Goal: Task Accomplishment & Management: Use online tool/utility

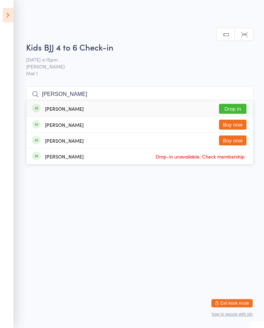
type input "[PERSON_NAME]"
click at [239, 104] on button "Drop in" at bounding box center [233, 109] width 28 height 10
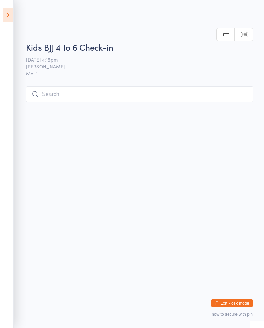
click at [70, 95] on input "search" at bounding box center [140, 94] width 228 height 16
type input "Kee"
click at [231, 104] on button "Drop in" at bounding box center [233, 109] width 28 height 10
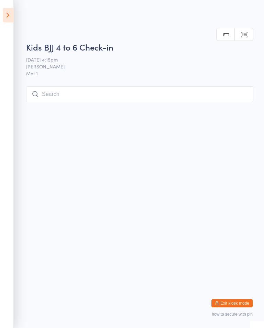
click at [71, 87] on input "search" at bounding box center [140, 94] width 228 height 16
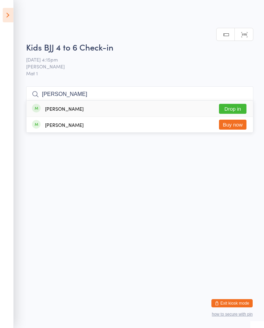
type input "[PERSON_NAME]"
click at [233, 104] on button "Drop in" at bounding box center [233, 109] width 28 height 10
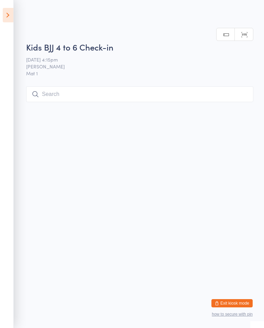
scroll to position [0, 0]
click at [143, 92] on input "search" at bounding box center [140, 94] width 228 height 16
type input "Mia"
click at [244, 104] on button "Drop in" at bounding box center [233, 109] width 28 height 10
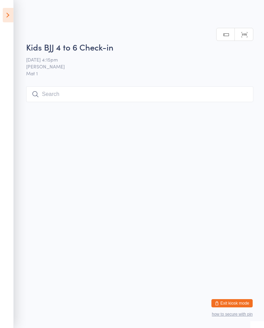
scroll to position [0, 0]
click at [68, 88] on input "search" at bounding box center [140, 94] width 228 height 16
type input "Fin"
click at [240, 104] on button "Drop in" at bounding box center [233, 109] width 28 height 10
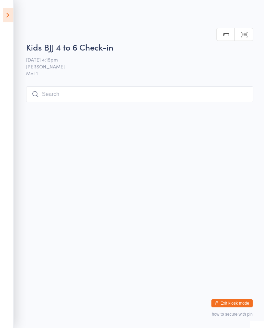
scroll to position [0, 0]
click at [50, 87] on input "search" at bounding box center [140, 94] width 228 height 16
type input "Yu"
click at [231, 104] on button "Drop in" at bounding box center [233, 109] width 28 height 10
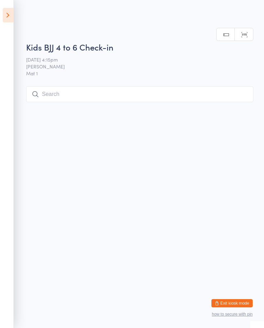
scroll to position [0, 0]
click at [144, 93] on input "search" at bounding box center [140, 94] width 228 height 16
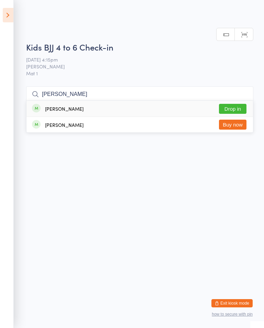
type input "[PERSON_NAME]"
click at [238, 104] on button "Drop in" at bounding box center [233, 109] width 28 height 10
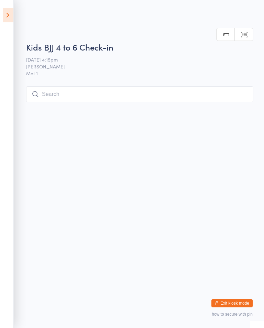
scroll to position [0, 0]
click at [234, 96] on input "search" at bounding box center [140, 94] width 228 height 16
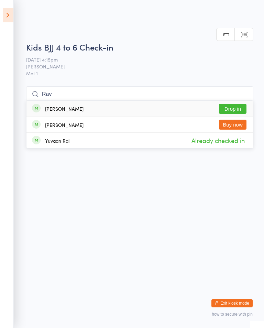
type input "Rav"
click at [79, 101] on div "[PERSON_NAME] Drop in" at bounding box center [140, 109] width 227 height 16
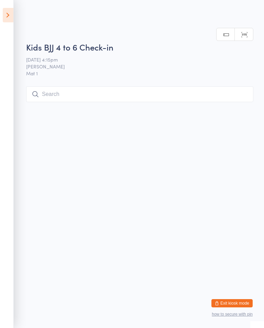
scroll to position [0, 0]
click at [115, 96] on input "search" at bounding box center [140, 94] width 228 height 16
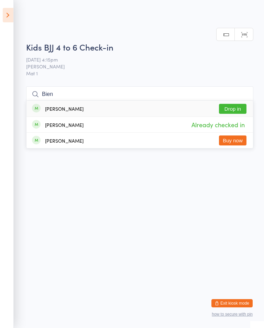
type input "Bien"
click at [238, 104] on button "Drop in" at bounding box center [233, 109] width 28 height 10
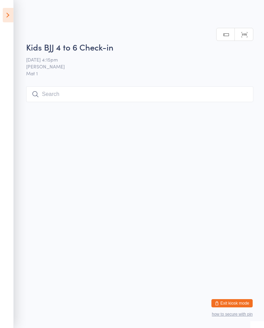
scroll to position [0, 0]
click at [114, 88] on input "search" at bounding box center [140, 94] width 228 height 16
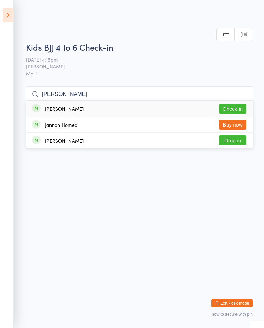
type input "[PERSON_NAME]"
click at [80, 101] on div "[PERSON_NAME] Check in" at bounding box center [140, 109] width 227 height 16
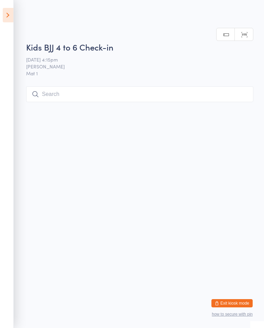
scroll to position [0, 0]
click at [78, 92] on input "search" at bounding box center [140, 94] width 228 height 16
type input "Sie"
click at [234, 104] on button "Drop in" at bounding box center [233, 109] width 28 height 10
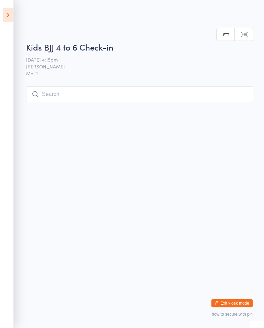
scroll to position [0, 0]
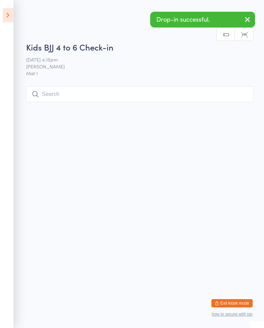
click at [99, 94] on input "search" at bounding box center [140, 94] width 228 height 16
type input "Ash"
click at [237, 104] on button "Drop in" at bounding box center [233, 109] width 28 height 10
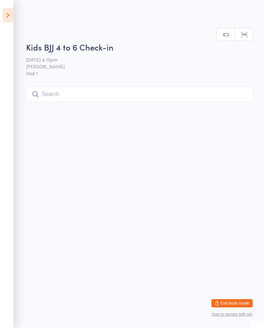
scroll to position [0, 0]
click at [206, 102] on input "search" at bounding box center [140, 94] width 228 height 16
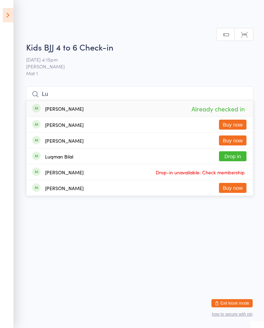
type input "L"
